Goal: Task Accomplishment & Management: Manage account settings

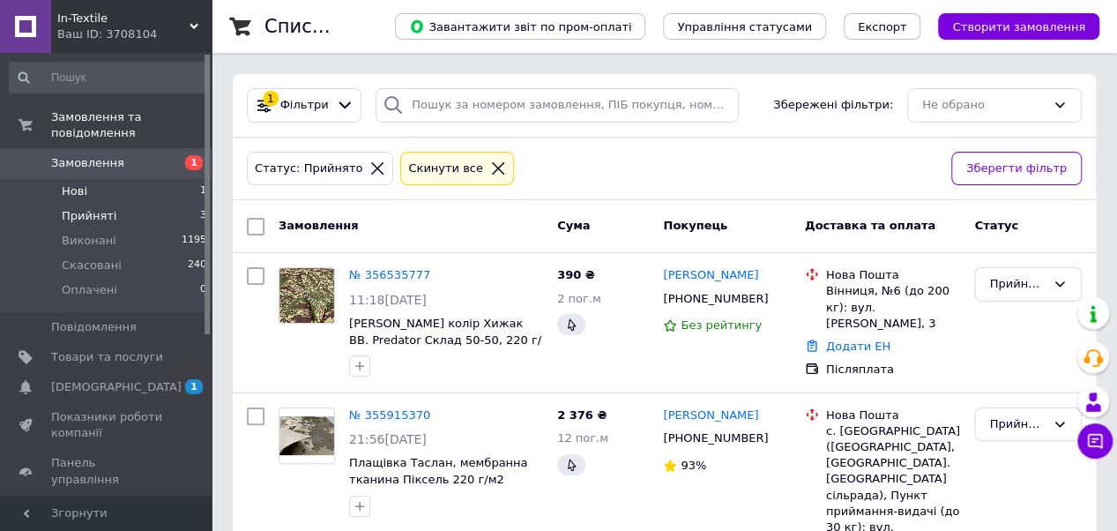
click at [135, 179] on li "Нові 1" at bounding box center [108, 191] width 217 height 25
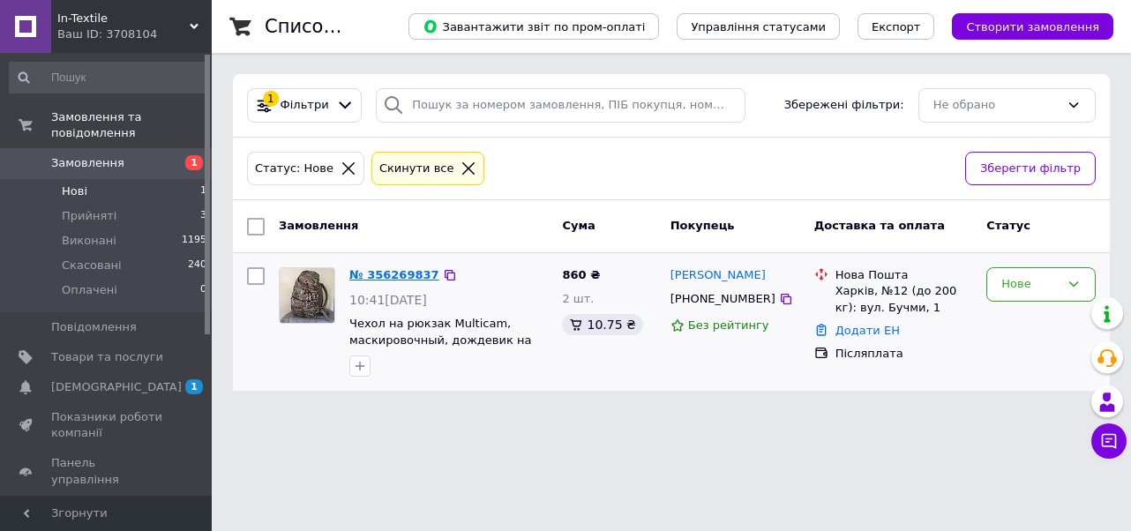
click at [397, 271] on link "№ 356269837" at bounding box center [394, 274] width 90 height 13
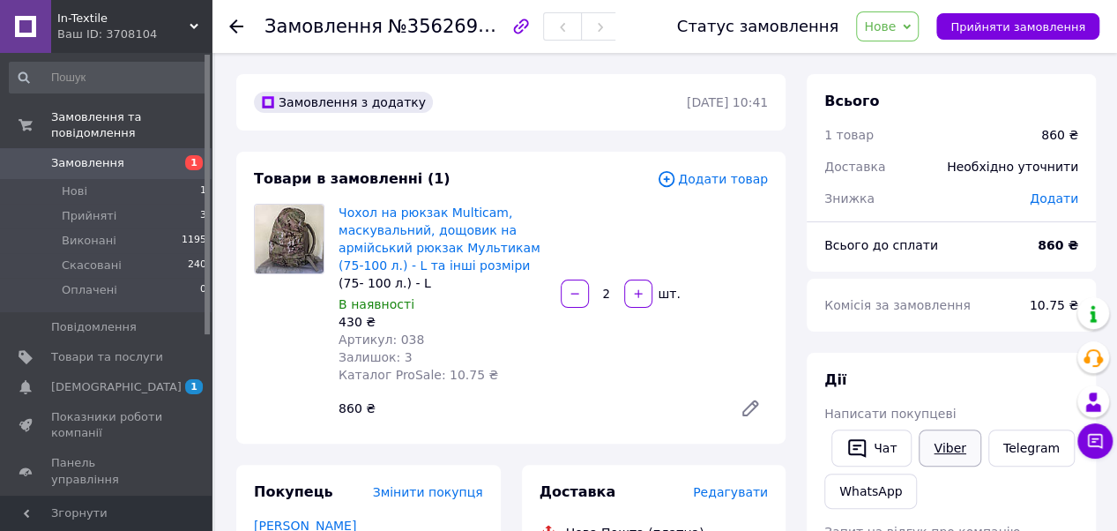
click at [944, 407] on div "Написати покупцеві" at bounding box center [952, 414] width 254 height 18
click at [956, 448] on link "Viber" at bounding box center [950, 447] width 62 height 37
click at [871, 490] on link "WhatsApp" at bounding box center [871, 491] width 93 height 35
click at [121, 204] on li "Прийняті 3" at bounding box center [108, 216] width 217 height 25
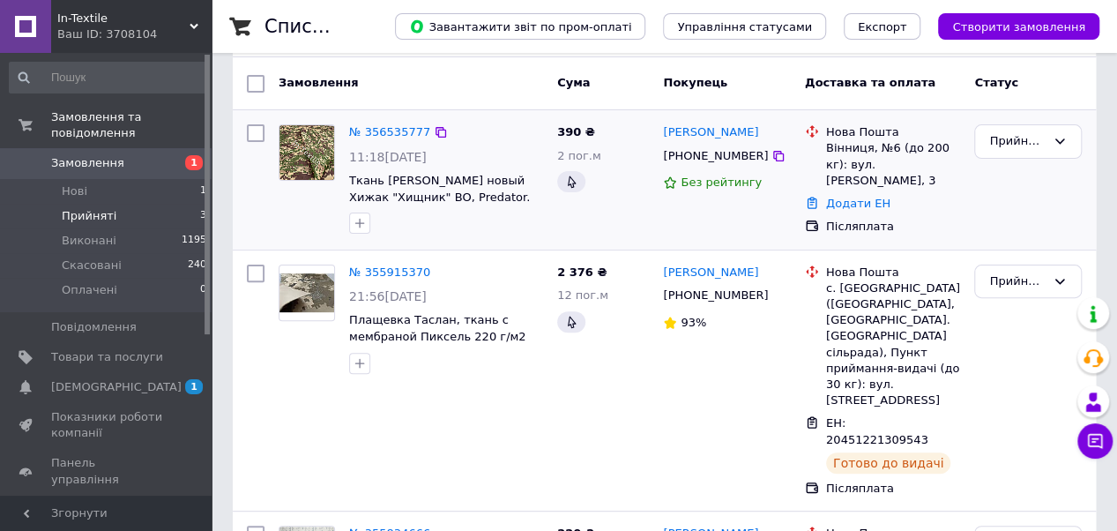
scroll to position [141, 0]
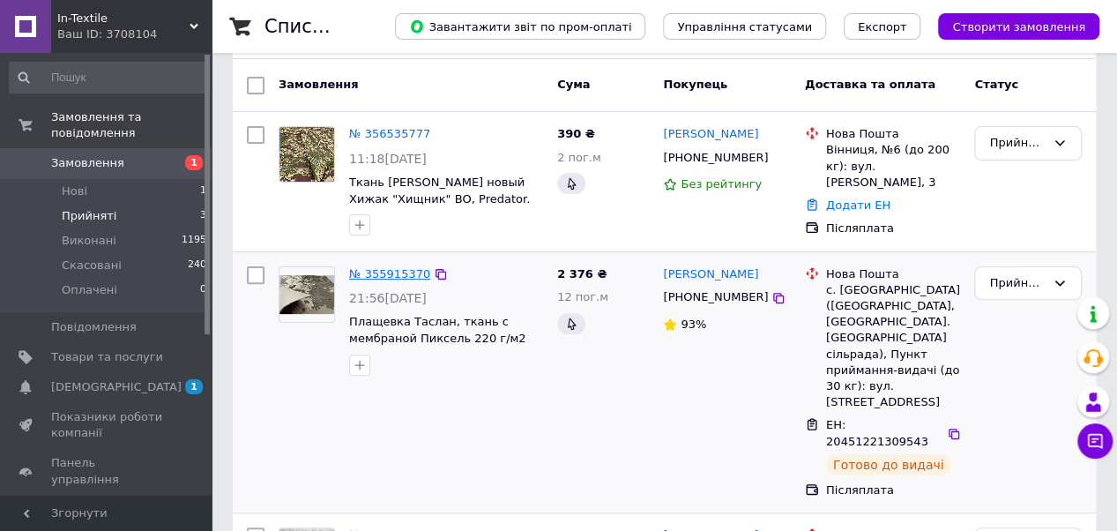
click at [386, 271] on link "№ 355915370" at bounding box center [389, 273] width 81 height 13
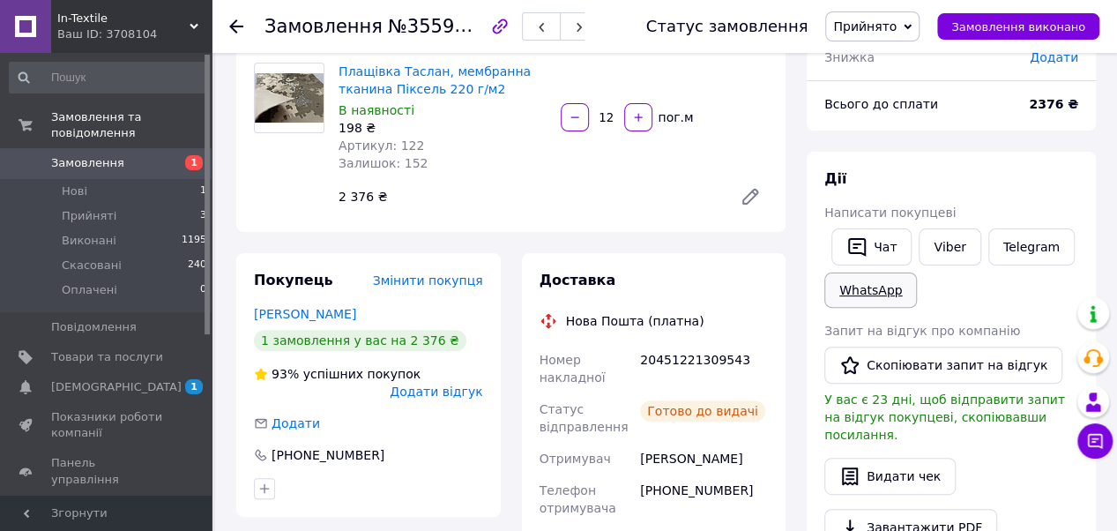
click at [876, 288] on link "WhatsApp" at bounding box center [871, 290] width 93 height 35
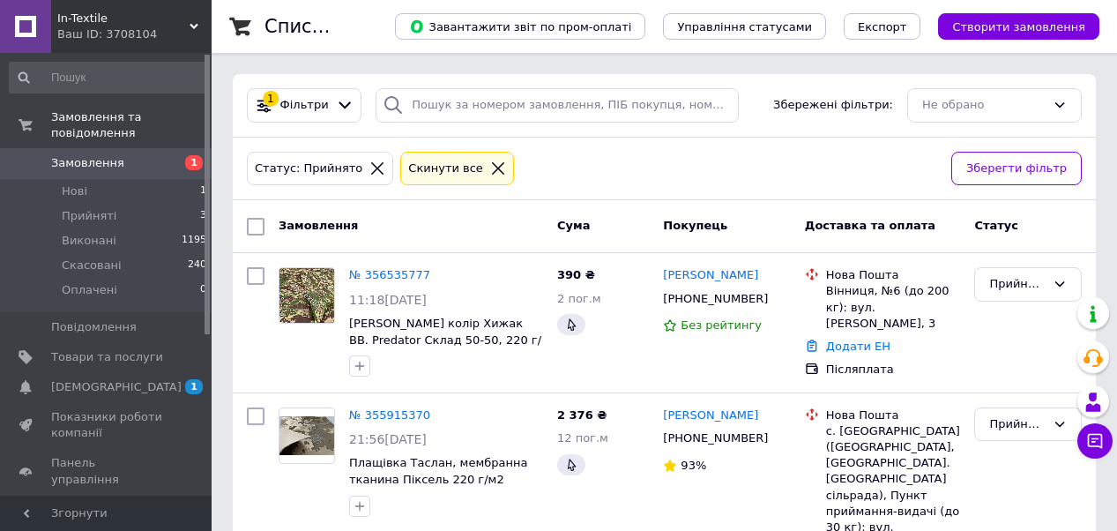
scroll to position [141, 0]
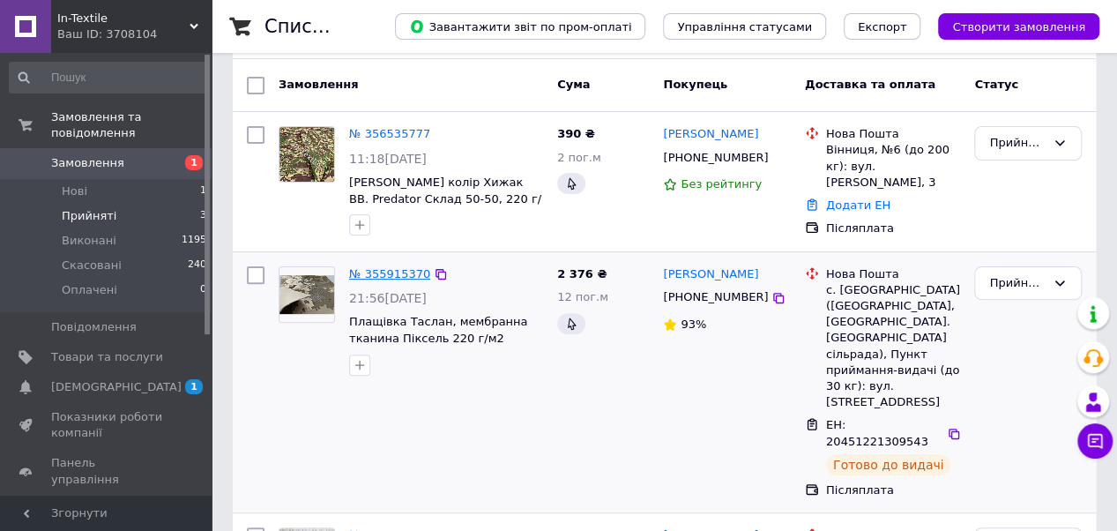
click at [385, 267] on link "№ 355915370" at bounding box center [389, 273] width 81 height 13
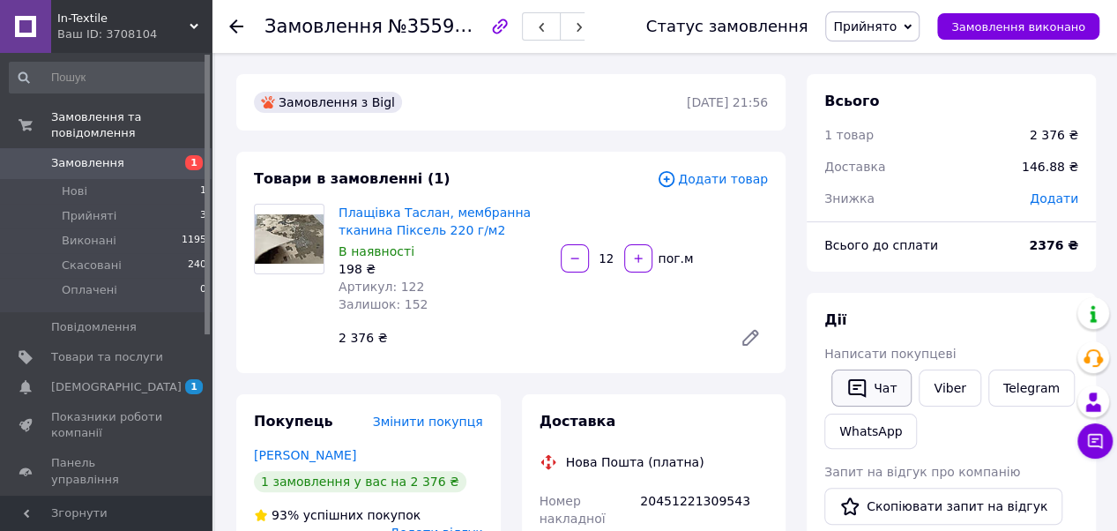
click at [885, 391] on button "Чат" at bounding box center [872, 388] width 80 height 37
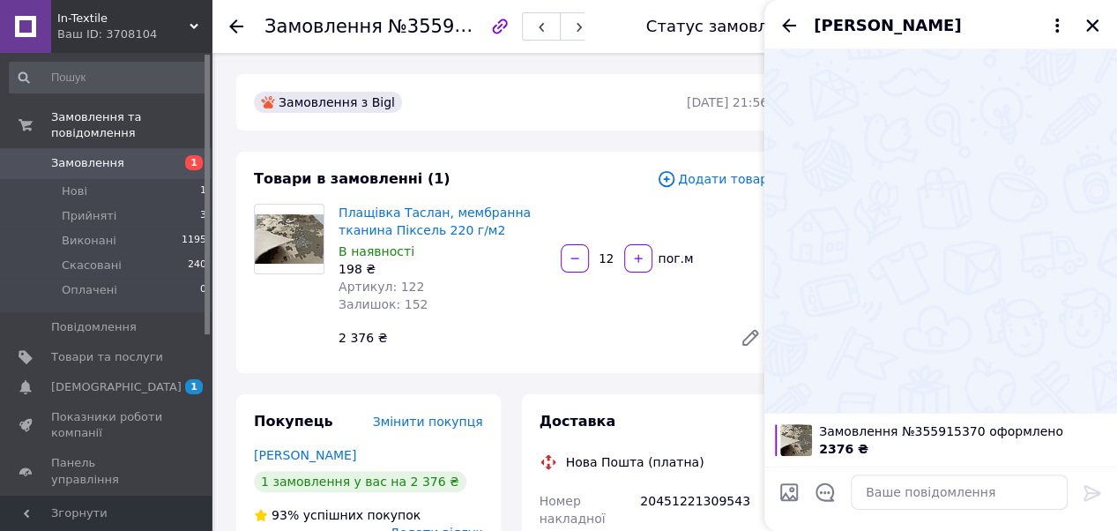
drag, startPoint x: 1120, startPoint y: 5, endPoint x: 593, endPoint y: 100, distance: 535.8
click at [593, 100] on div "Замовлення з Bigl" at bounding box center [468, 102] width 437 height 28
click at [1093, 28] on icon "Закрити" at bounding box center [1093, 26] width 16 height 16
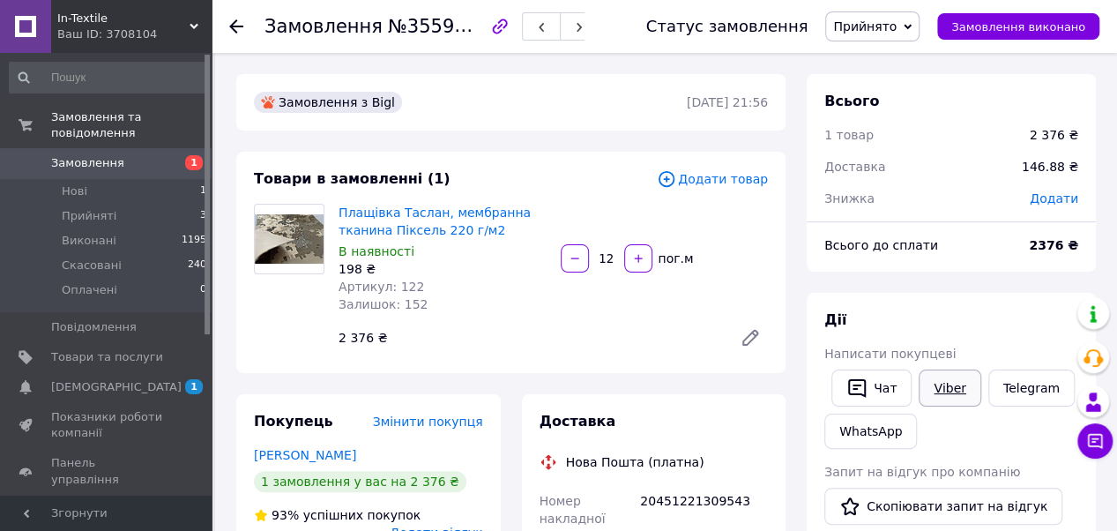
click at [961, 387] on link "Viber" at bounding box center [950, 388] width 62 height 37
drag, startPoint x: 737, startPoint y: 472, endPoint x: 636, endPoint y: 475, distance: 101.5
click at [637, 485] on div "20451221309543" at bounding box center [704, 509] width 135 height 49
copy div "20451221309543"
click at [116, 204] on li "Прийняті 3" at bounding box center [108, 216] width 217 height 25
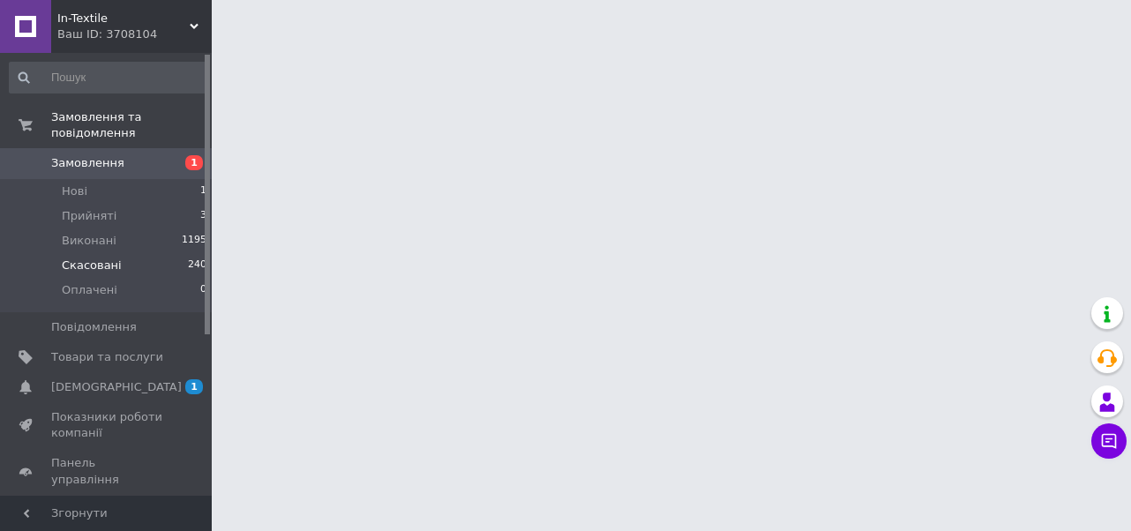
click at [113, 258] on span "Скасовані" at bounding box center [92, 266] width 60 height 16
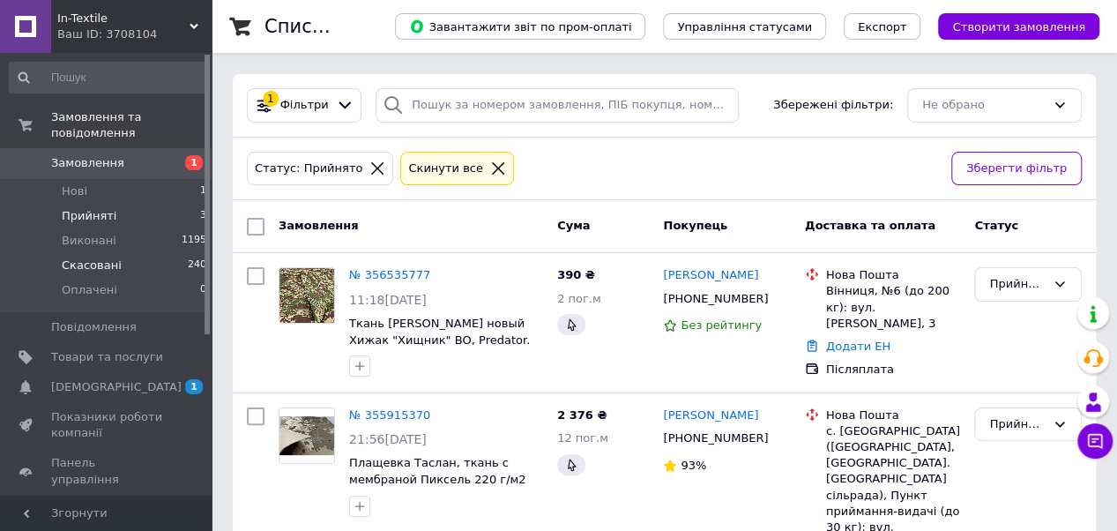
click at [100, 258] on span "Скасовані" at bounding box center [92, 266] width 60 height 16
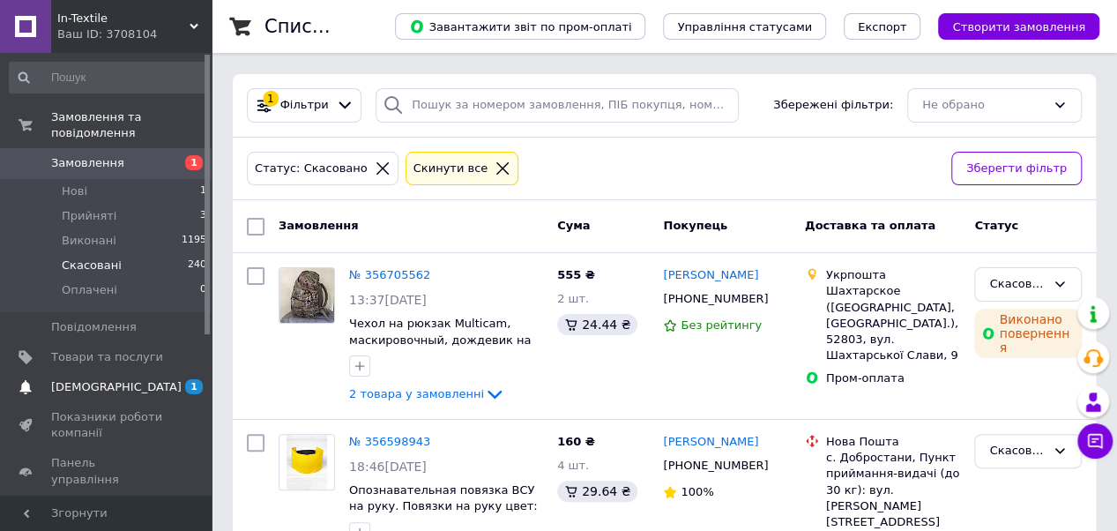
click at [93, 379] on span "[DEMOGRAPHIC_DATA]" at bounding box center [116, 387] width 131 height 16
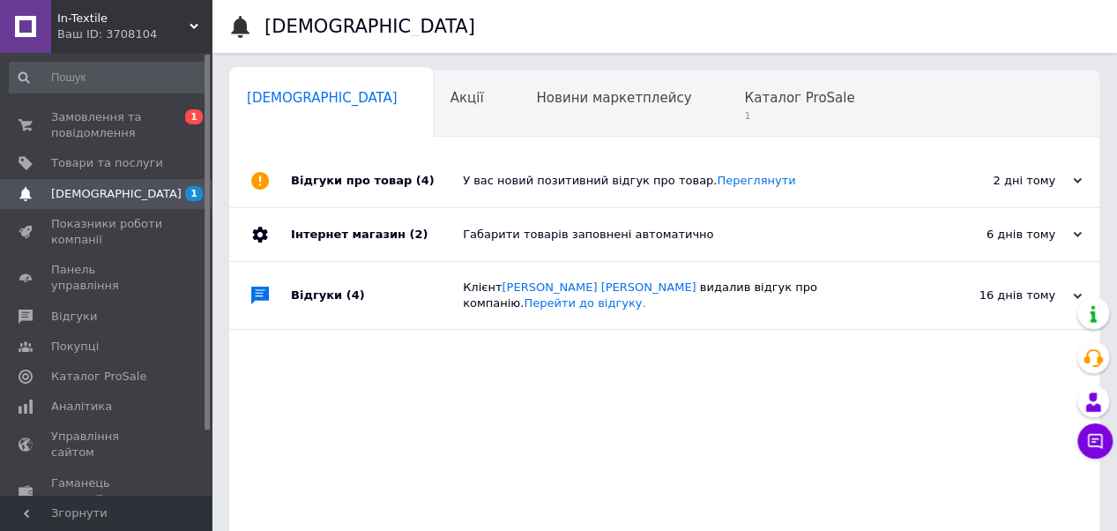
scroll to position [0, 4]
click at [741, 102] on span "Каталог ProSale" at bounding box center [796, 98] width 110 height 16
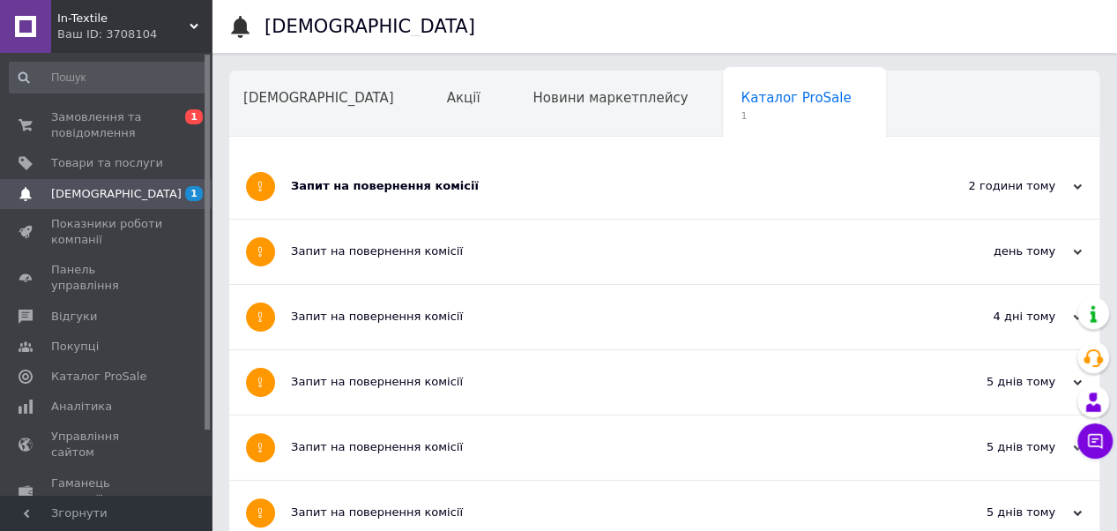
click at [591, 198] on div "Запит на повернення комісії" at bounding box center [598, 186] width 615 height 64
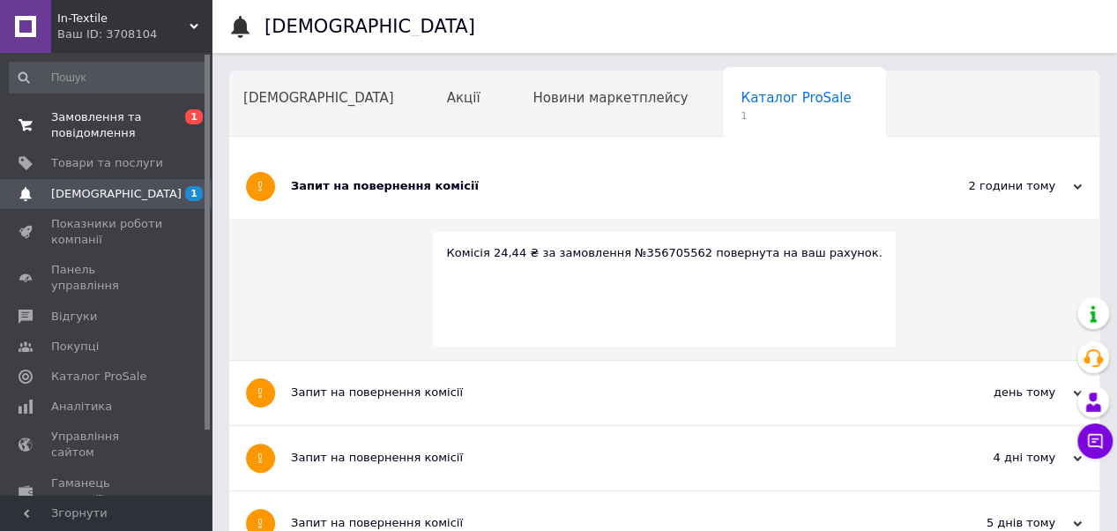
click at [126, 112] on span "Замовлення та повідомлення" at bounding box center [107, 125] width 112 height 32
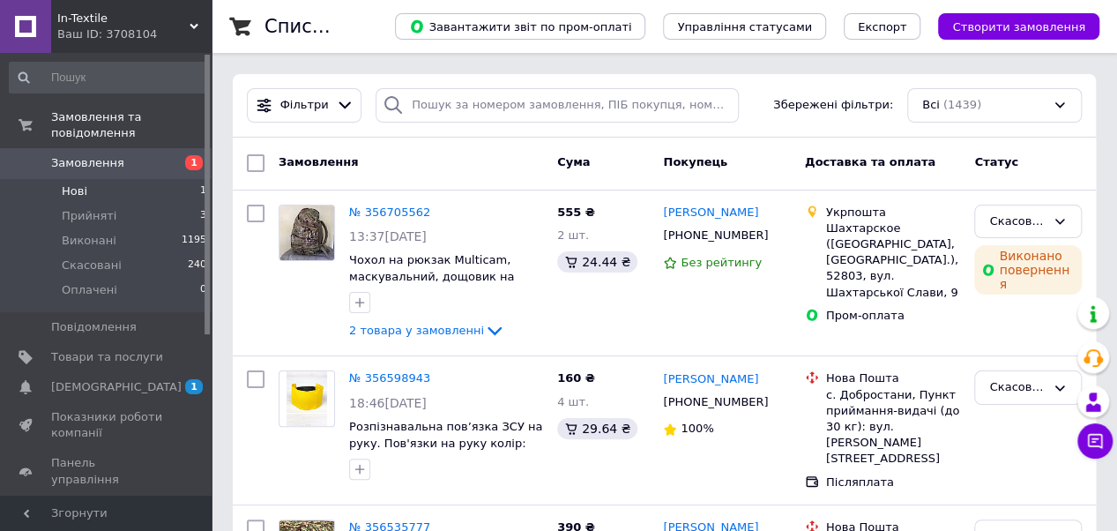
click at [100, 179] on li "Нові 1" at bounding box center [108, 191] width 217 height 25
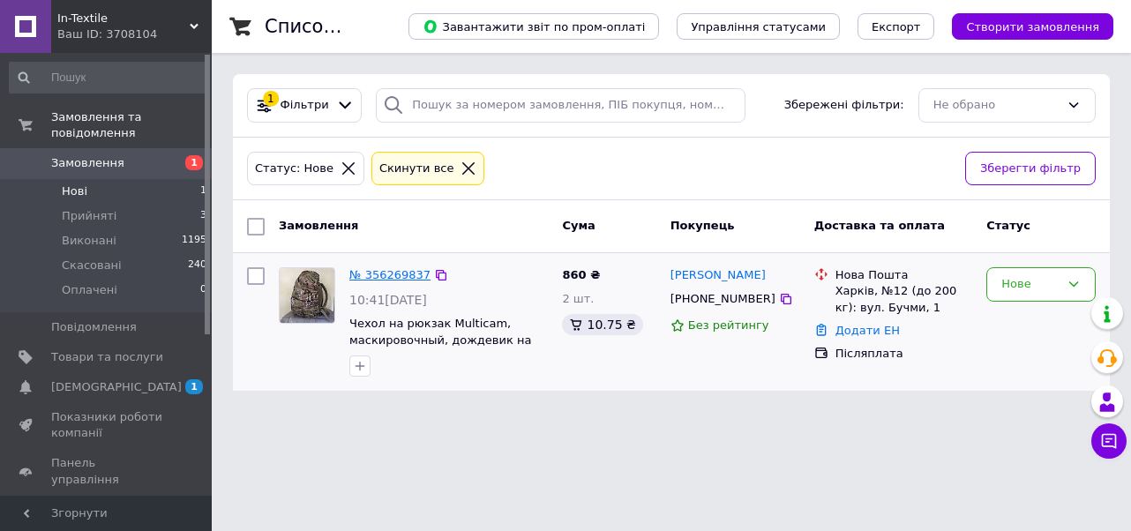
click at [377, 269] on link "№ 356269837" at bounding box center [389, 274] width 81 height 13
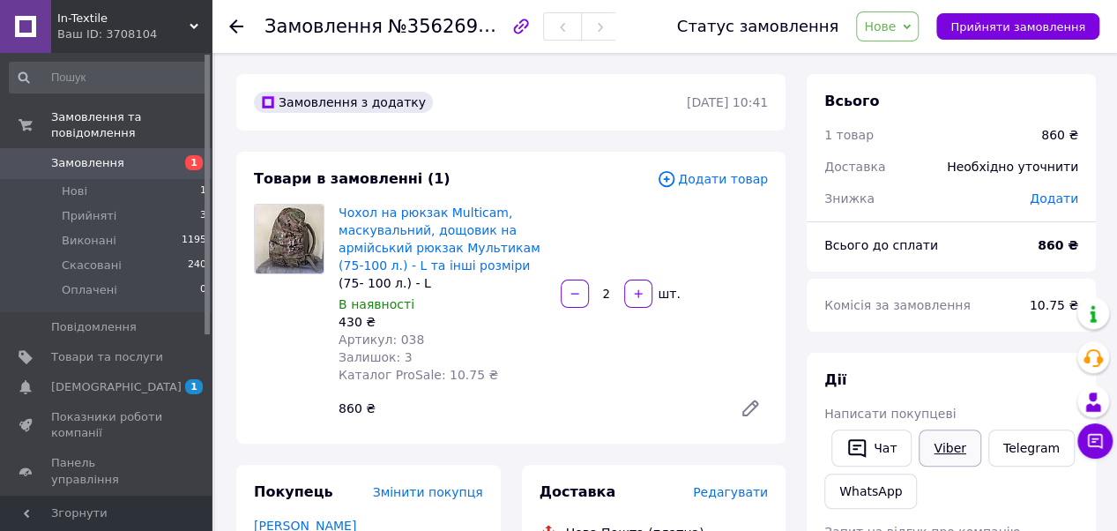
click at [942, 454] on link "Viber" at bounding box center [950, 447] width 62 height 37
click at [650, 357] on div "Чохол на рюкзак Multicam, маскувальний, дощовик на армійський рюкзак Мультикам …" at bounding box center [554, 314] width 444 height 229
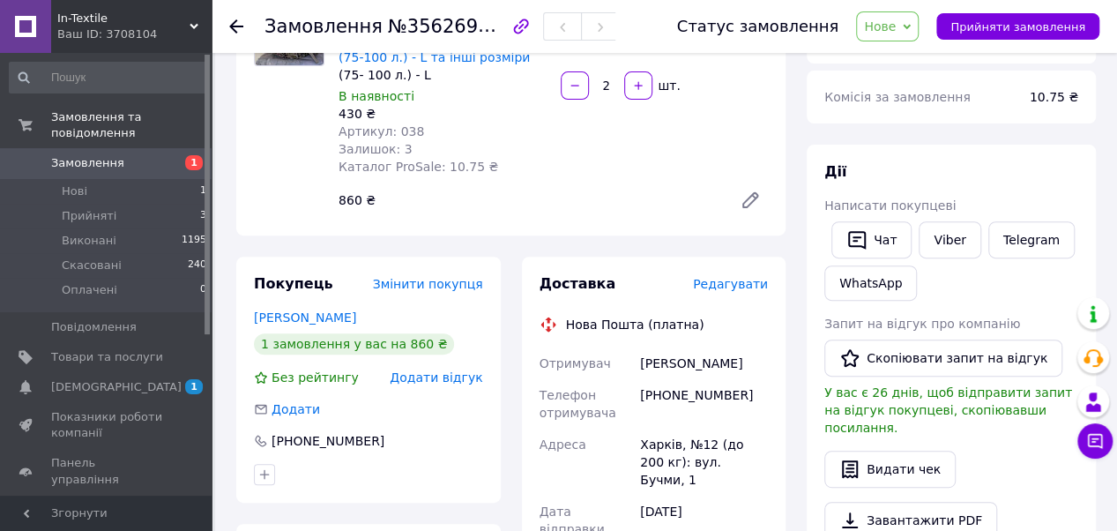
scroll to position [212, 0]
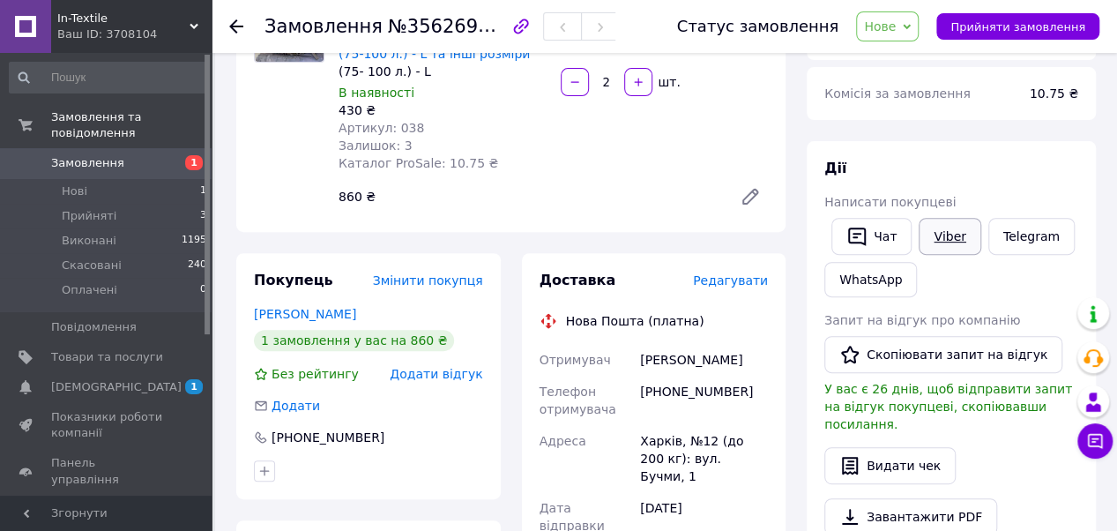
click at [950, 234] on link "Viber" at bounding box center [950, 236] width 62 height 37
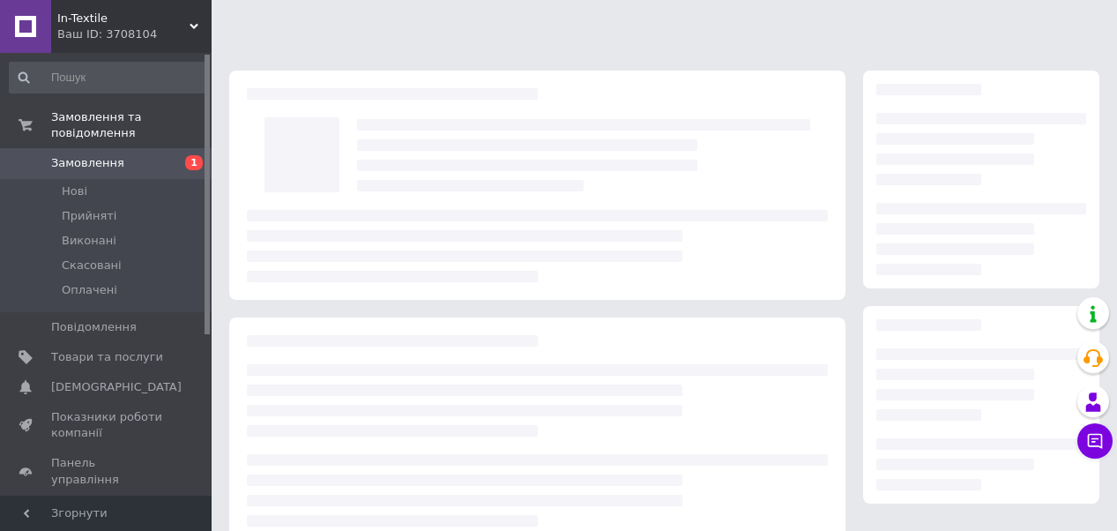
scroll to position [212, 0]
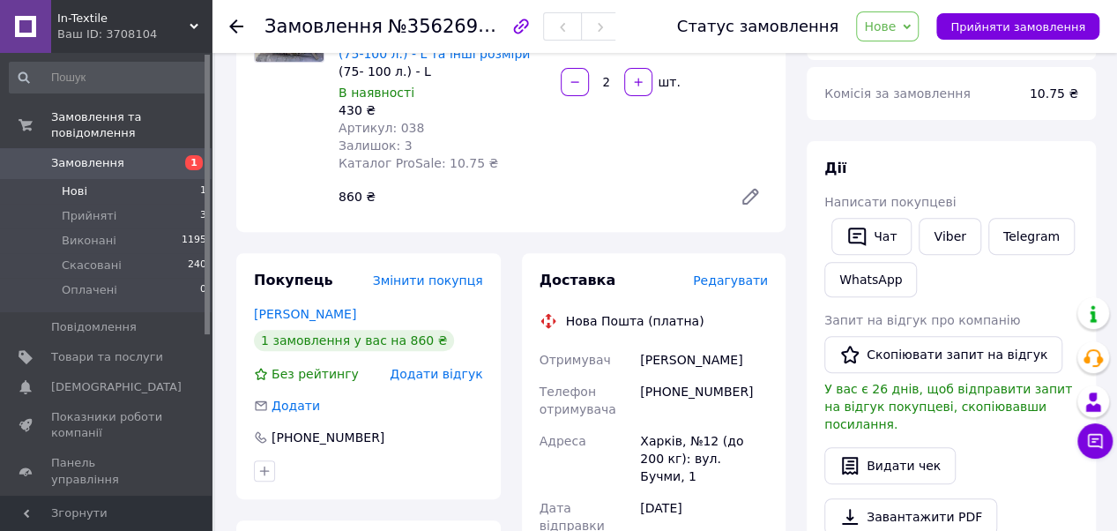
click at [105, 179] on li "Нові 1" at bounding box center [108, 191] width 217 height 25
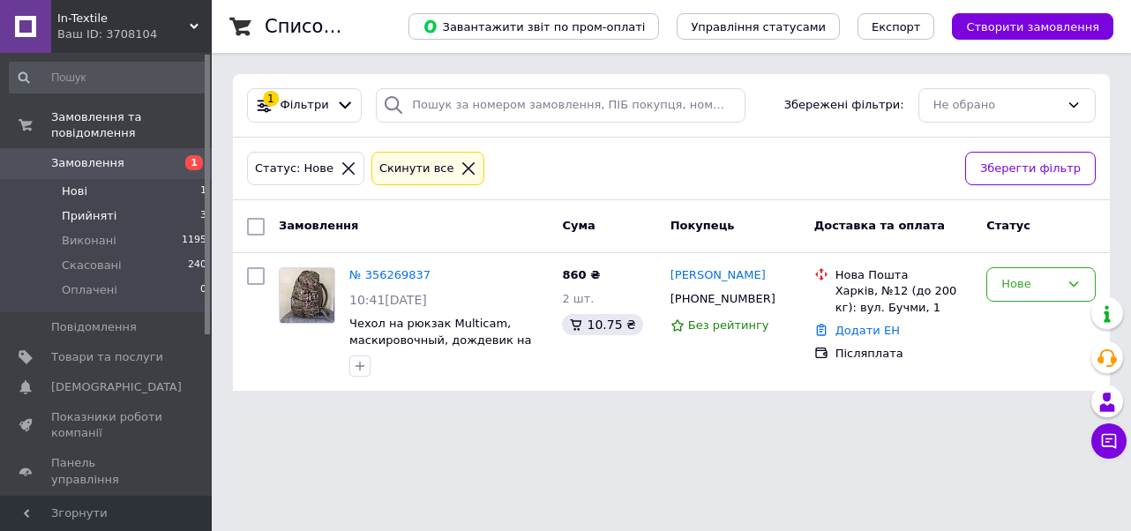
click at [103, 208] on span "Прийняті" at bounding box center [89, 216] width 55 height 16
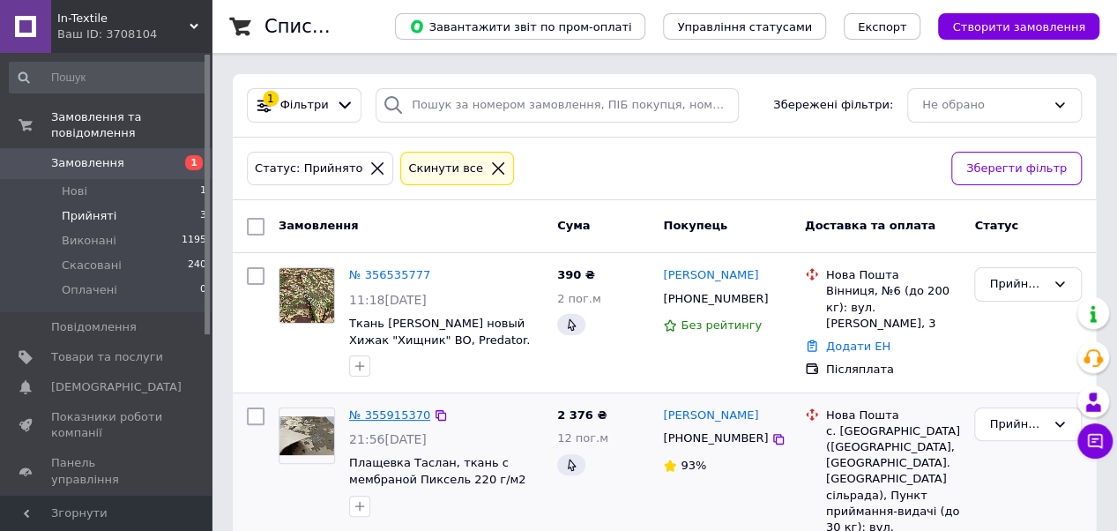
click at [388, 409] on link "№ 355915370" at bounding box center [389, 414] width 81 height 13
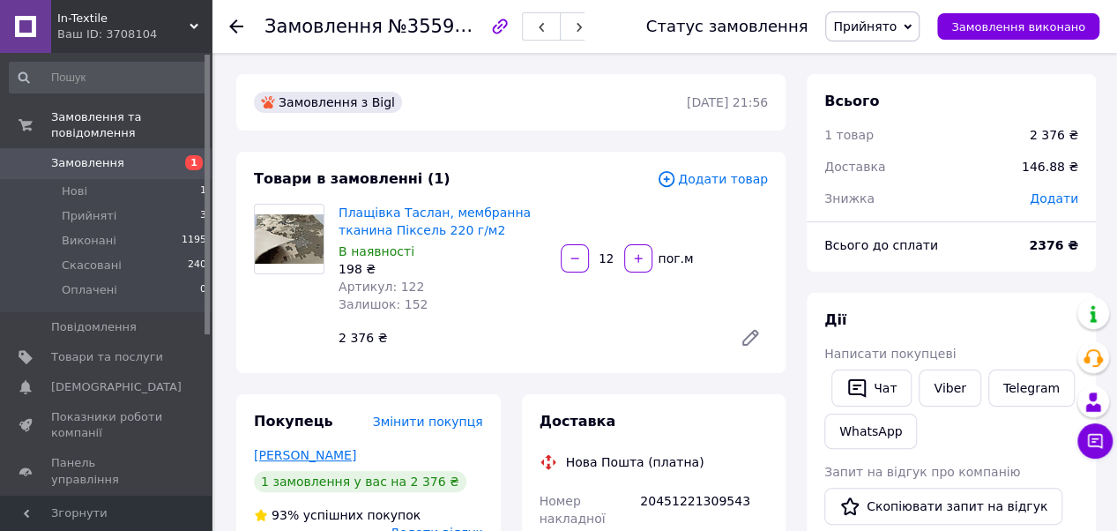
click at [325, 448] on link "[PERSON_NAME]" at bounding box center [305, 455] width 102 height 14
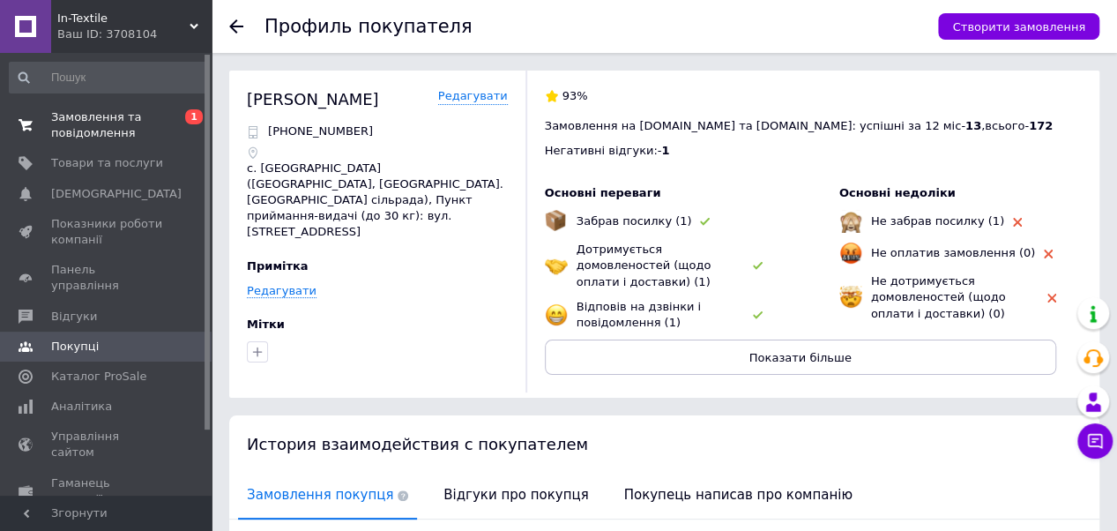
click at [74, 141] on span "Замовлення та повідомлення" at bounding box center [107, 125] width 112 height 32
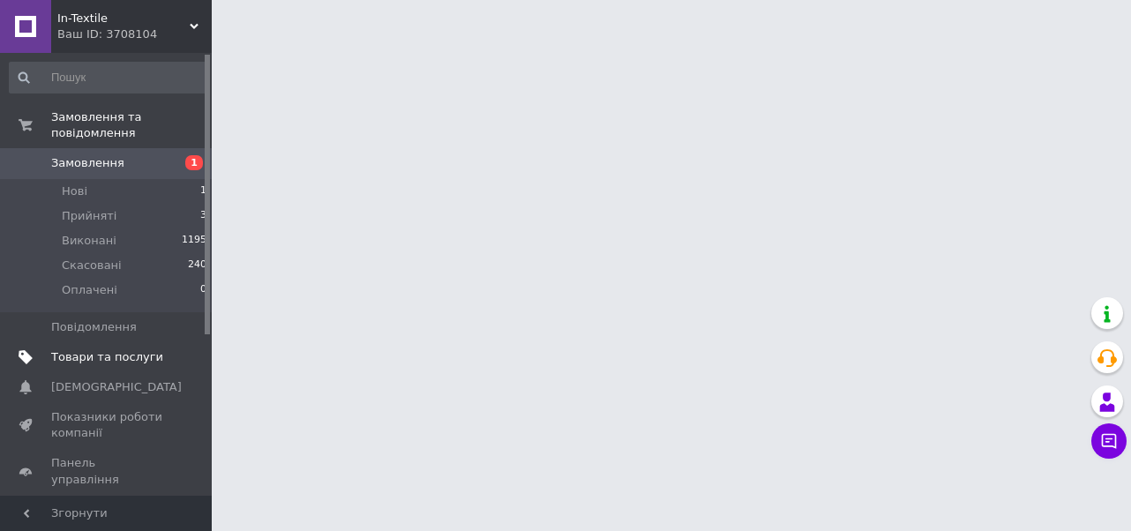
click at [123, 349] on span "Товари та послуги" at bounding box center [107, 357] width 112 height 16
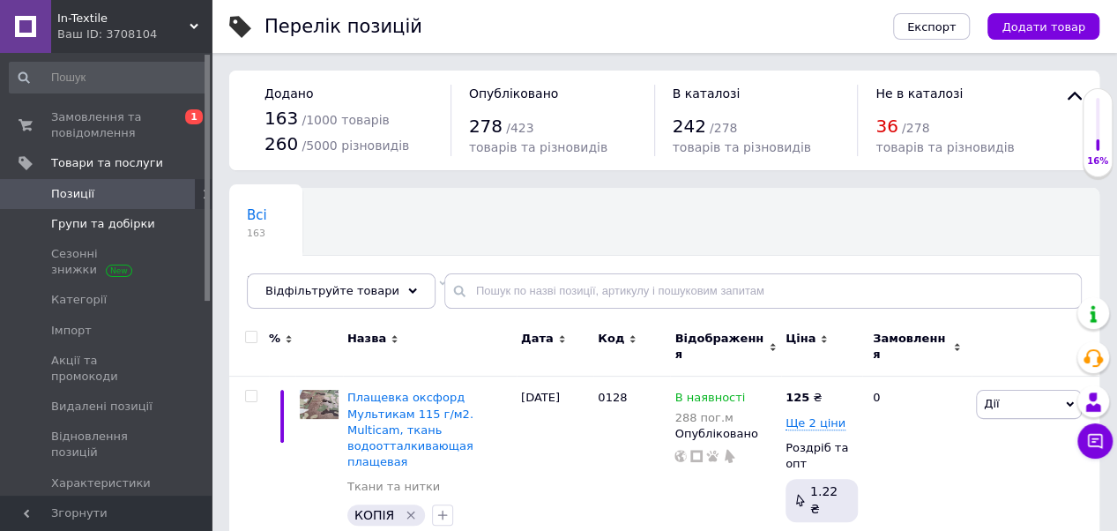
click at [112, 227] on span "Групи та добірки" at bounding box center [103, 224] width 104 height 16
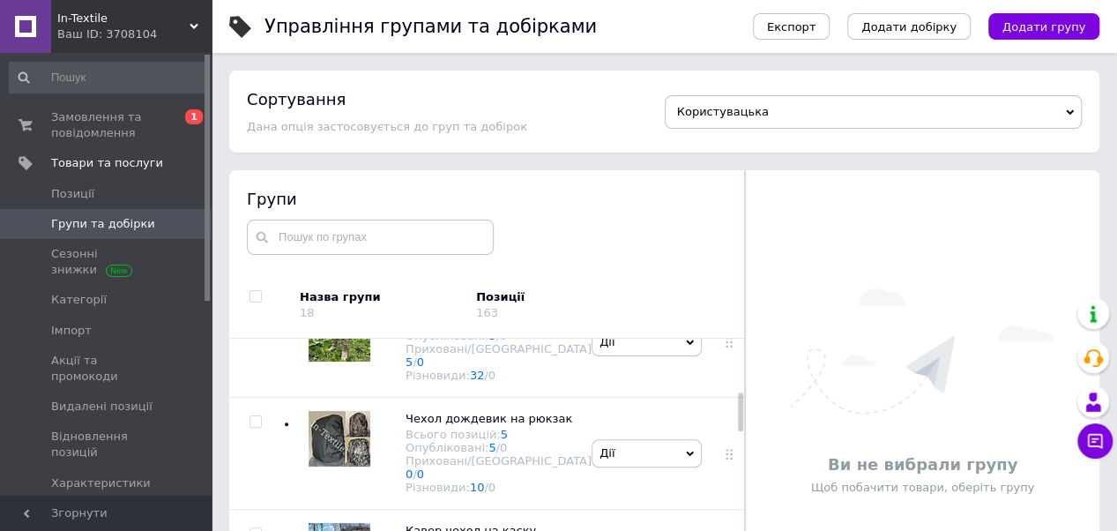
scroll to position [402, 0]
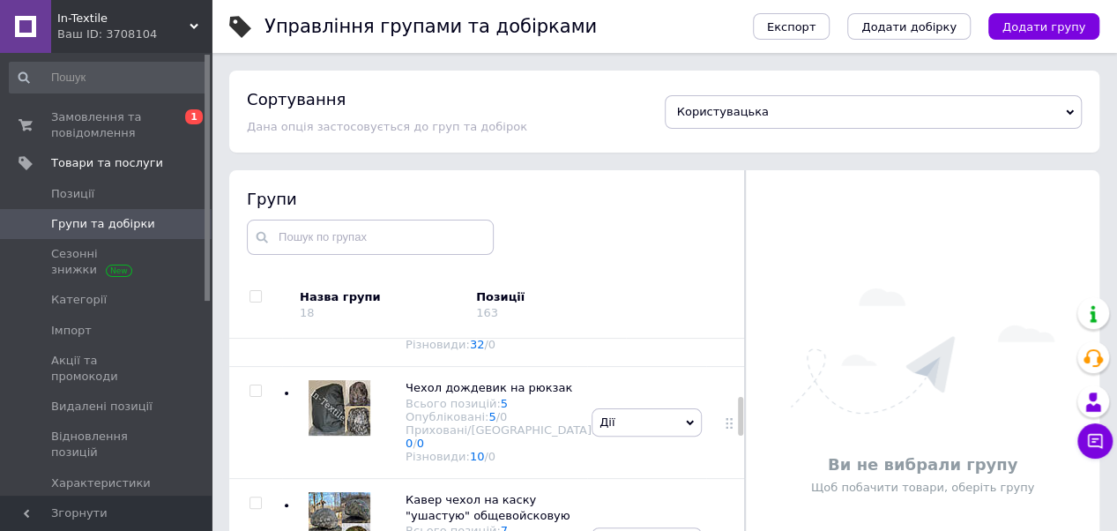
drag, startPoint x: 739, startPoint y: 362, endPoint x: 754, endPoint y: 418, distance: 58.4
click at [754, 418] on div "Групи Назва групи 18 Позиції 163 Коренева група Всього позицій: 0 Опубліковані:…" at bounding box center [664, 391] width 870 height 443
click at [459, 382] on span "Чехол дождевик на рюкзак" at bounding box center [489, 387] width 167 height 13
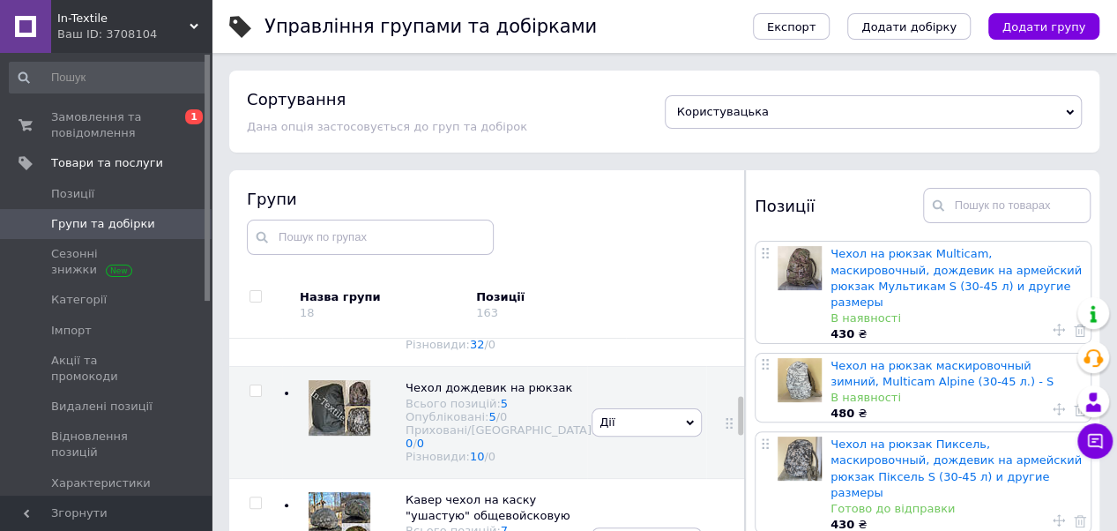
drag, startPoint x: 937, startPoint y: 276, endPoint x: 723, endPoint y: 205, distance: 225.6
click at [723, 205] on div "Групи" at bounding box center [487, 199] width 481 height 22
